Goal: Information Seeking & Learning: Learn about a topic

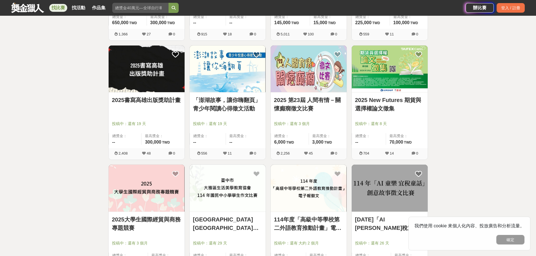
scroll to position [584, 0]
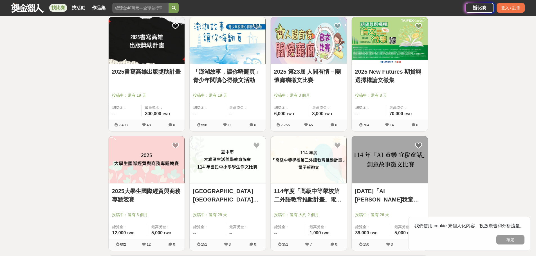
click at [378, 196] on link "[DATE]「AI [PERSON_NAME]稅童話」創意故事徵文比賽" at bounding box center [389, 195] width 69 height 17
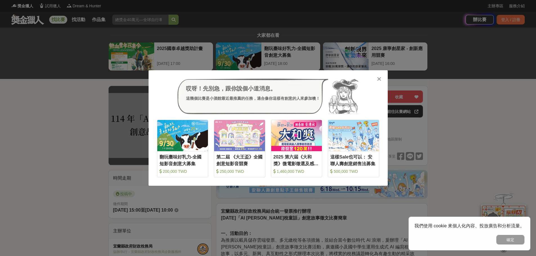
drag, startPoint x: 540, startPoint y: 45, endPoint x: 381, endPoint y: 79, distance: 162.5
click at [381, 79] on icon at bounding box center [379, 79] width 4 height 6
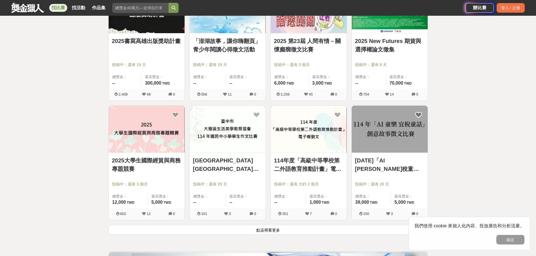
scroll to position [669, 0]
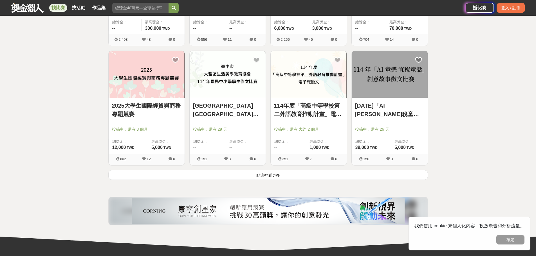
click at [272, 177] on button "點這裡看更多" at bounding box center [267, 175] width 319 height 10
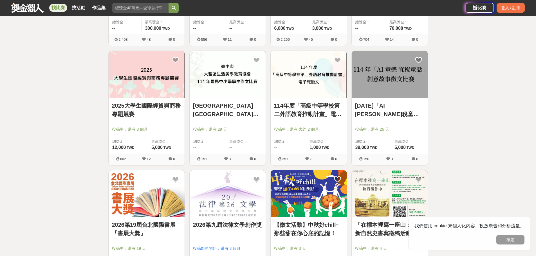
scroll to position [759, 0]
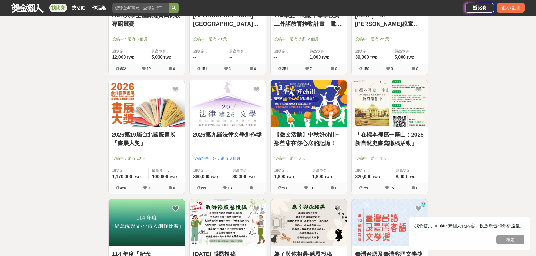
click at [287, 139] on link "【徵文活動】中秋好chill~那些甜在你心底的記憶！" at bounding box center [308, 138] width 69 height 17
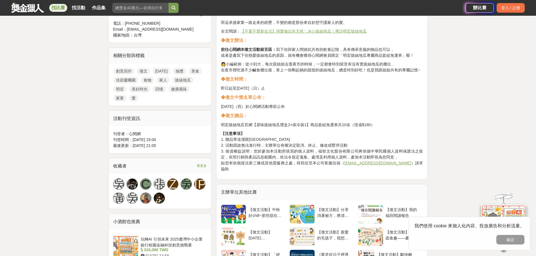
scroll to position [299, 0]
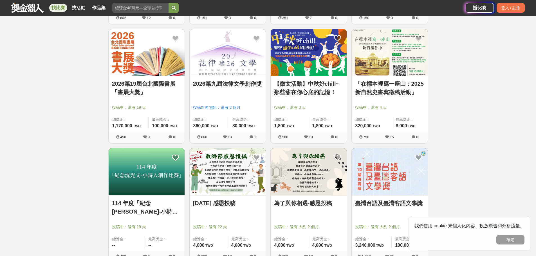
scroll to position [928, 0]
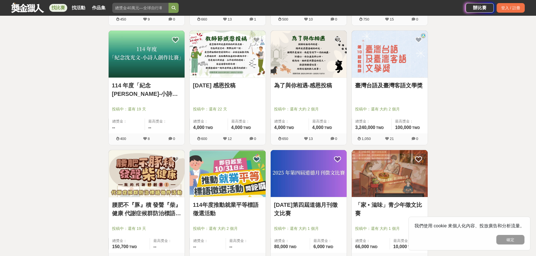
click at [153, 85] on link "114 年度「紀念[PERSON_NAME]-小詩人創作比賽」" at bounding box center [146, 89] width 69 height 17
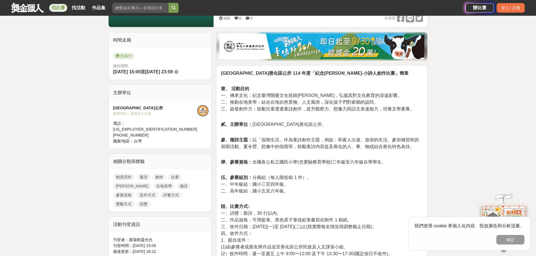
scroll to position [125, 0]
